Goal: Communication & Community: Ask a question

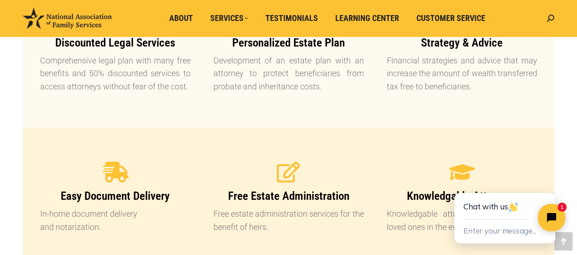
scroll to position [826, 0]
click at [382, 116] on section "Discounted Legal Services Comprehensive legal plan with many free benefits and …" at bounding box center [288, 50] width 531 height 153
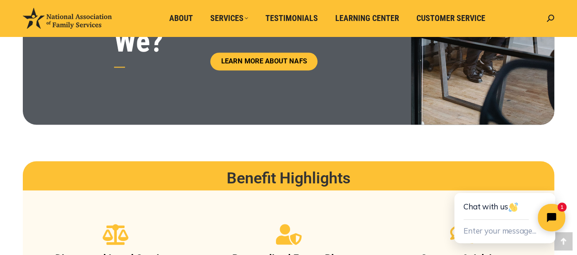
scroll to position [610, 0]
click at [436, 23] on span "Customer Service" at bounding box center [450, 18] width 69 height 10
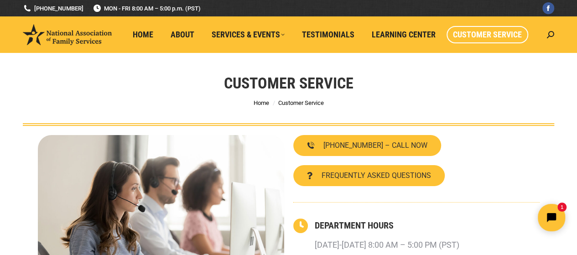
click at [241, 142] on img at bounding box center [161, 217] width 246 height 164
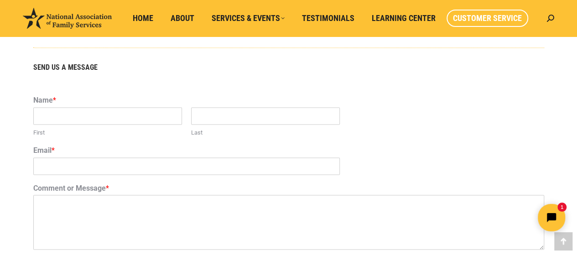
scroll to position [566, 0]
click at [152, 114] on input "First" at bounding box center [107, 114] width 149 height 17
type input "[PERSON_NAME]"
click at [294, 115] on input "Last" at bounding box center [265, 114] width 149 height 17
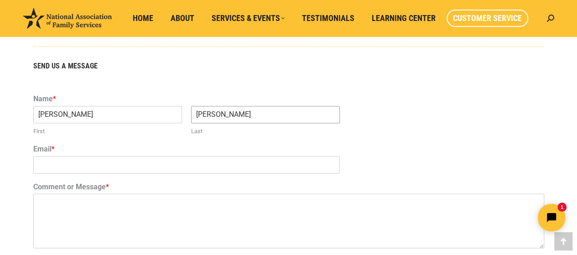
type input "[PERSON_NAME]"
click at [179, 165] on input "Email *" at bounding box center [186, 164] width 307 height 17
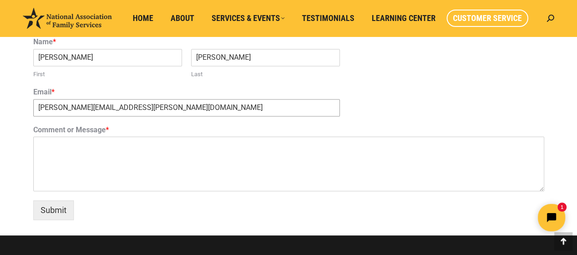
scroll to position [623, 0]
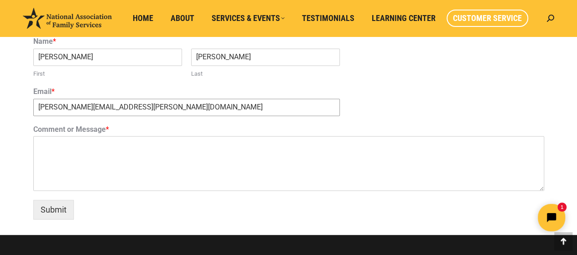
type input "stephen.c.logan@gmail.com"
click at [253, 145] on textarea "Comment or Message *" at bounding box center [288, 163] width 511 height 55
type textarea "we should get the trust started."
click at [58, 207] on button "Submit" at bounding box center [53, 210] width 41 height 20
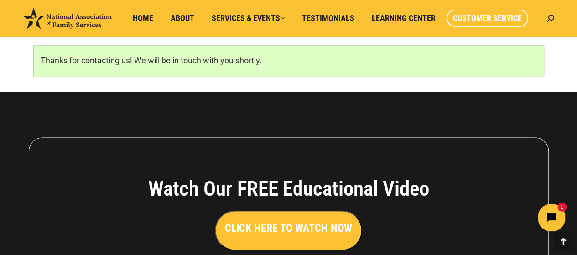
scroll to position [610, 0]
